Goal: Information Seeking & Learning: Learn about a topic

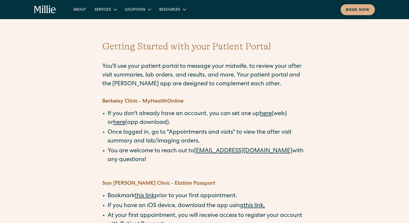
scroll to position [41, 0]
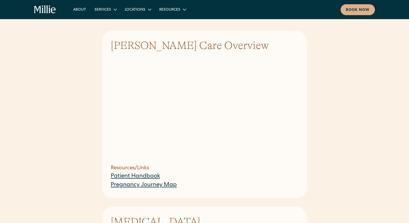
scroll to position [112, 0]
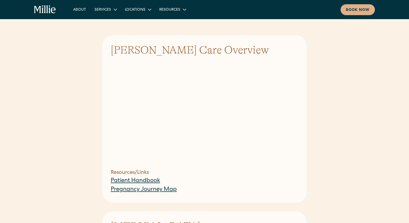
click at [153, 187] on link "Pregnancy Journey Map" at bounding box center [144, 190] width 66 height 6
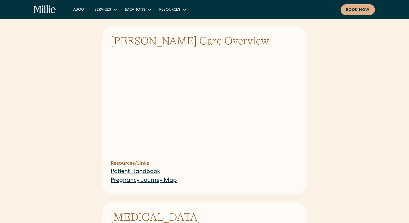
scroll to position [123, 0]
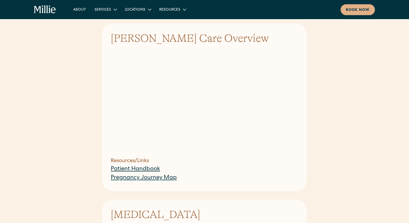
click at [152, 167] on link "Patient Handbook" at bounding box center [135, 170] width 49 height 6
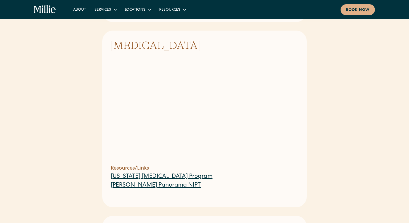
scroll to position [293, 0]
click at [171, 174] on link "California Prenatal Screening Program" at bounding box center [162, 177] width 102 height 6
click at [143, 183] on link "Natera's Panorama NIPT" at bounding box center [156, 186] width 90 height 6
click at [150, 174] on link "California Prenatal Screening Program" at bounding box center [162, 177] width 102 height 6
